Goal: Check status: Check status

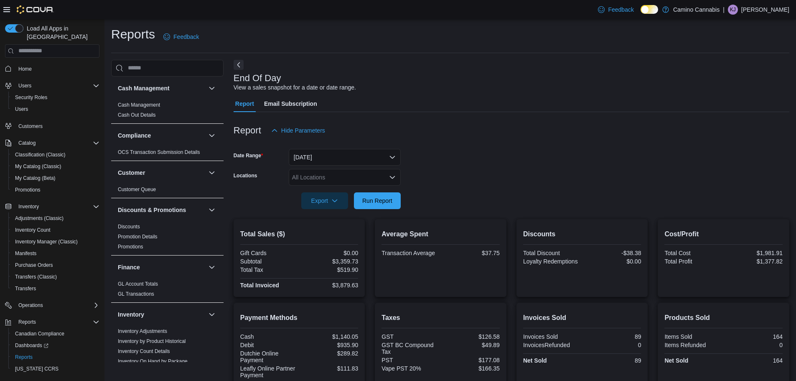
scroll to position [152, 0]
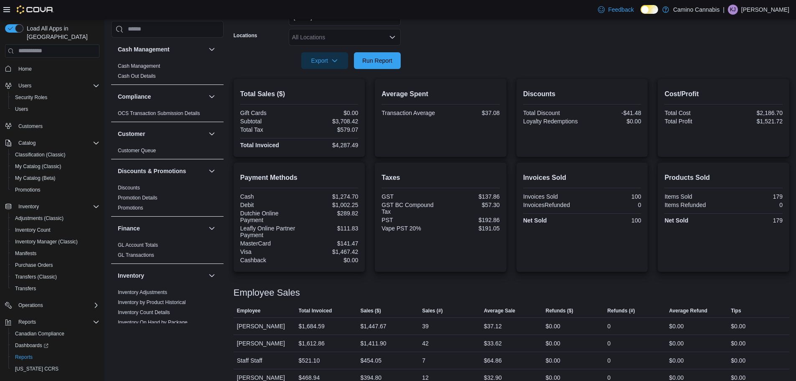
scroll to position [152, 0]
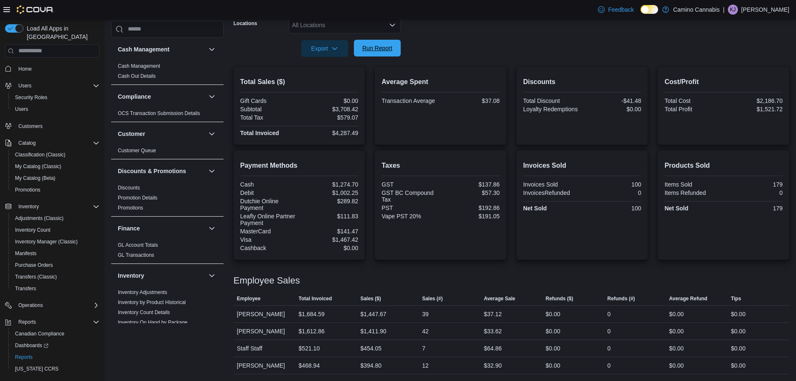
click at [364, 39] on form "Date Range [DATE] Locations All Locations Export Run Report" at bounding box center [512, 22] width 556 height 70
click at [386, 50] on span "Run Report" at bounding box center [377, 48] width 30 height 8
drag, startPoint x: 494, startPoint y: 366, endPoint x: 421, endPoint y: 364, distance: 74.0
click at [421, 364] on tr "Employee [PERSON_NAME] Total Invoiced $468.94 Sales ($) $394.80 Sales (#) 12 Av…" at bounding box center [512, 365] width 556 height 17
click at [419, 364] on div "$394.80" at bounding box center [388, 365] width 62 height 17
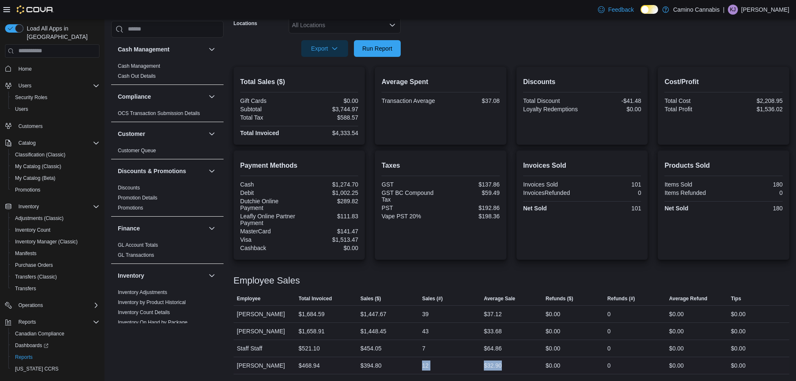
drag, startPoint x: 421, startPoint y: 364, endPoint x: 507, endPoint y: 367, distance: 86.1
click at [507, 367] on tr "Employee [PERSON_NAME] Total Invoiced $468.94 Sales ($) $394.80 Sales (#) 12 Av…" at bounding box center [512, 365] width 556 height 17
click at [507, 367] on div "$32.90" at bounding box center [512, 365] width 62 height 17
drag, startPoint x: 516, startPoint y: 367, endPoint x: 417, endPoint y: 368, distance: 99.1
click at [417, 368] on tr "Employee [PERSON_NAME] Total Invoiced $468.94 Sales ($) $394.80 Sales (#) 12 Av…" at bounding box center [512, 365] width 556 height 17
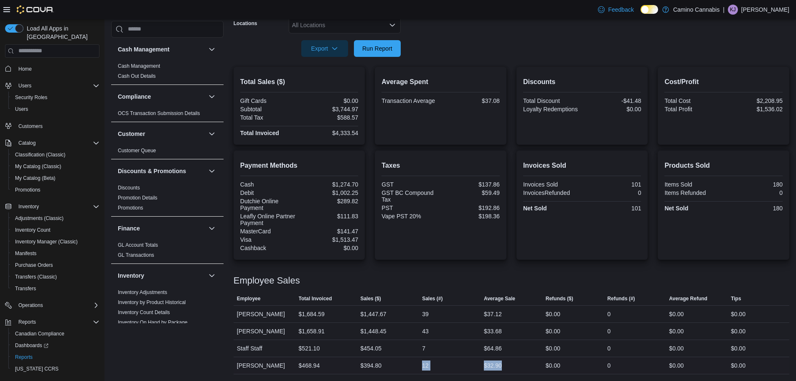
click at [417, 368] on div "$394.80" at bounding box center [388, 365] width 62 height 17
drag, startPoint x: 417, startPoint y: 368, endPoint x: 517, endPoint y: 368, distance: 99.9
click at [517, 368] on tr "Employee [PERSON_NAME] Total Invoiced $468.94 Sales ($) $394.80 Sales (#) 12 Av…" at bounding box center [512, 365] width 556 height 17
click at [517, 368] on div "$32.90" at bounding box center [512, 365] width 62 height 17
drag, startPoint x: 517, startPoint y: 368, endPoint x: 414, endPoint y: 369, distance: 102.8
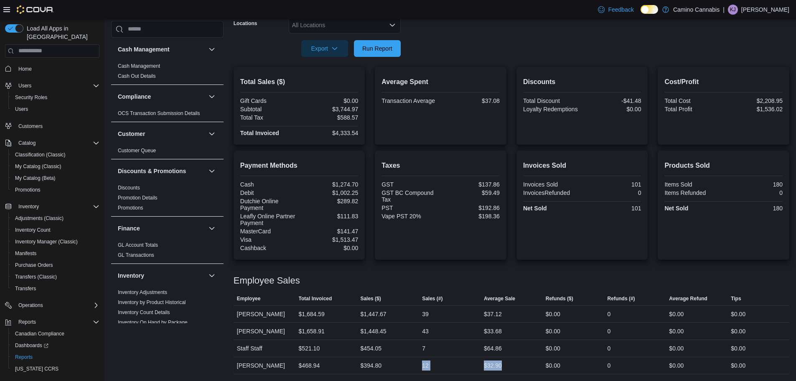
click at [414, 369] on tr "Employee [PERSON_NAME] Total Invoiced $468.94 Sales ($) $394.80 Sales (#) 12 Av…" at bounding box center [512, 365] width 556 height 17
click at [414, 369] on div "$394.80" at bounding box center [388, 365] width 62 height 17
drag, startPoint x: 417, startPoint y: 367, endPoint x: 515, endPoint y: 367, distance: 98.2
click at [515, 367] on tr "Employee [PERSON_NAME] Total Invoiced $468.94 Sales ($) $394.80 Sales (#) 12 Av…" at bounding box center [512, 365] width 556 height 17
click at [515, 367] on div "$32.90" at bounding box center [512, 365] width 62 height 17
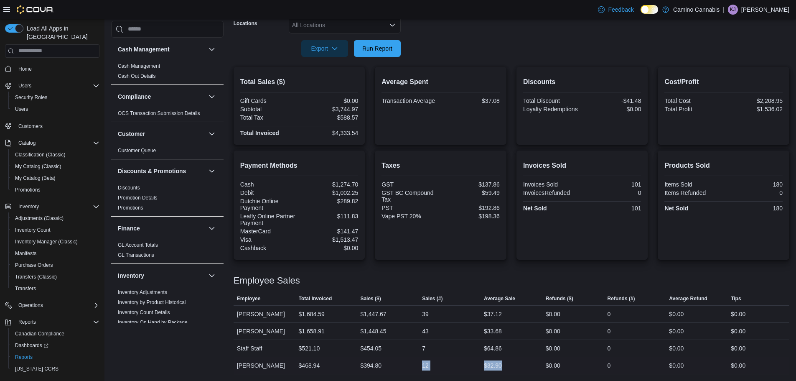
drag, startPoint x: 519, startPoint y: 365, endPoint x: 407, endPoint y: 366, distance: 111.6
click at [407, 366] on tr "Employee [PERSON_NAME] Total Invoiced $468.94 Sales ($) $394.80 Sales (#) 12 Av…" at bounding box center [512, 365] width 556 height 17
click at [407, 366] on div "$394.80" at bounding box center [388, 365] width 62 height 17
drag, startPoint x: 413, startPoint y: 366, endPoint x: 516, endPoint y: 367, distance: 102.8
click at [516, 367] on tr "Employee [PERSON_NAME] Total Invoiced $468.94 Sales ($) $394.80 Sales (#) 12 Av…" at bounding box center [512, 365] width 556 height 17
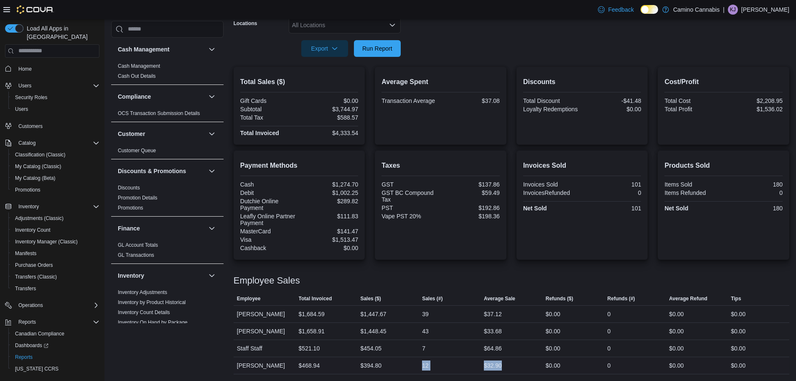
click at [516, 367] on div "$32.90" at bounding box center [512, 365] width 62 height 17
drag, startPoint x: 517, startPoint y: 367, endPoint x: 416, endPoint y: 367, distance: 100.7
click at [416, 367] on tr "Employee [PERSON_NAME] Total Invoiced $468.94 Sales ($) $394.80 Sales (#) 12 Av…" at bounding box center [512, 365] width 556 height 17
click at [416, 367] on div "$394.80" at bounding box center [388, 365] width 62 height 17
drag, startPoint x: 415, startPoint y: 367, endPoint x: 506, endPoint y: 367, distance: 90.7
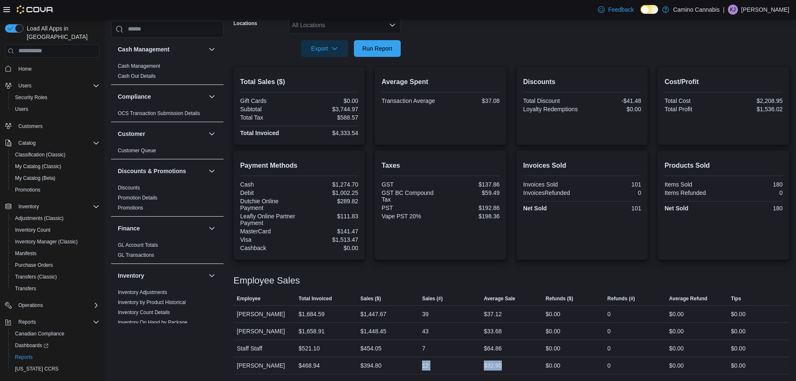
click at [506, 367] on tr "Employee [PERSON_NAME] Total Invoiced $468.94 Sales ($) $394.80 Sales (#) 12 Av…" at bounding box center [512, 365] width 556 height 17
click at [506, 367] on div "$32.90" at bounding box center [512, 365] width 62 height 17
drag, startPoint x: 510, startPoint y: 367, endPoint x: 415, endPoint y: 367, distance: 94.9
click at [415, 367] on tr "Employee [PERSON_NAME] Total Invoiced $468.94 Sales ($) $394.80 Sales (#) 12 Av…" at bounding box center [512, 365] width 556 height 17
click at [415, 367] on div "$394.80" at bounding box center [388, 365] width 62 height 17
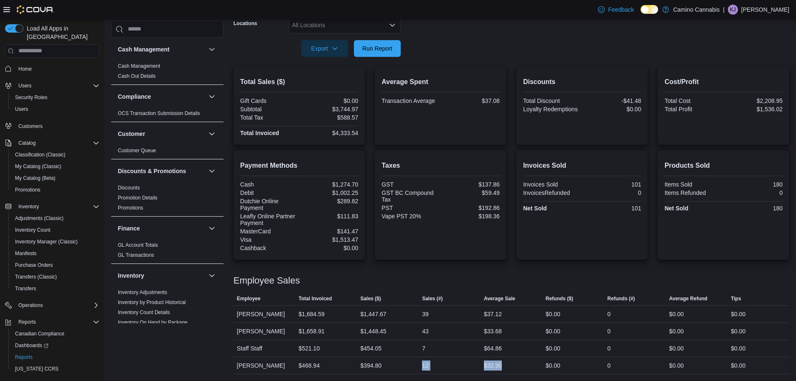
drag, startPoint x: 416, startPoint y: 366, endPoint x: 499, endPoint y: 366, distance: 83.2
click at [499, 366] on tr "Employee [PERSON_NAME] Total Invoiced $468.94 Sales ($) $394.80 Sales (#) 12 Av…" at bounding box center [512, 365] width 556 height 17
click at [511, 366] on div "$32.90" at bounding box center [512, 365] width 62 height 17
drag, startPoint x: 511, startPoint y: 366, endPoint x: 408, endPoint y: 364, distance: 103.7
click at [408, 364] on tr "Employee [PERSON_NAME] Total Invoiced $468.94 Sales ($) $394.80 Sales (#) 12 Av…" at bounding box center [512, 365] width 556 height 17
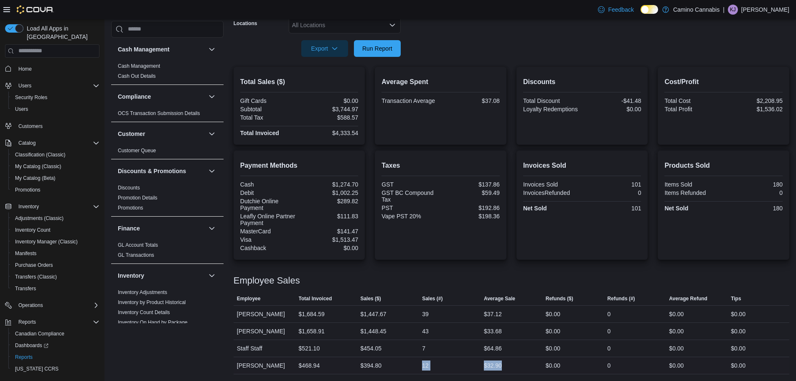
click at [408, 364] on div "$394.80" at bounding box center [388, 365] width 62 height 17
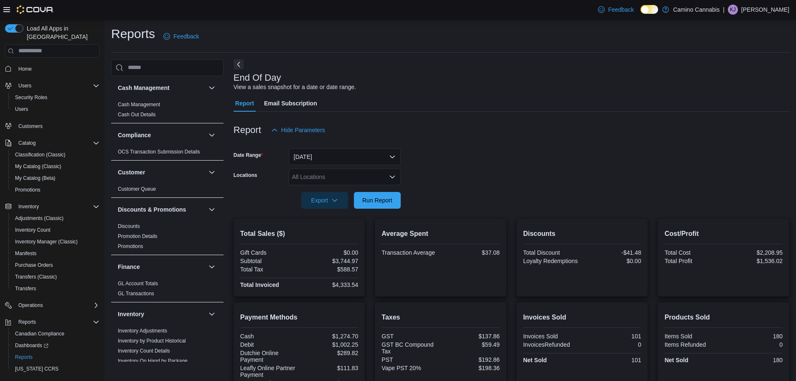
scroll to position [0, 0]
